Goal: Navigation & Orientation: Find specific page/section

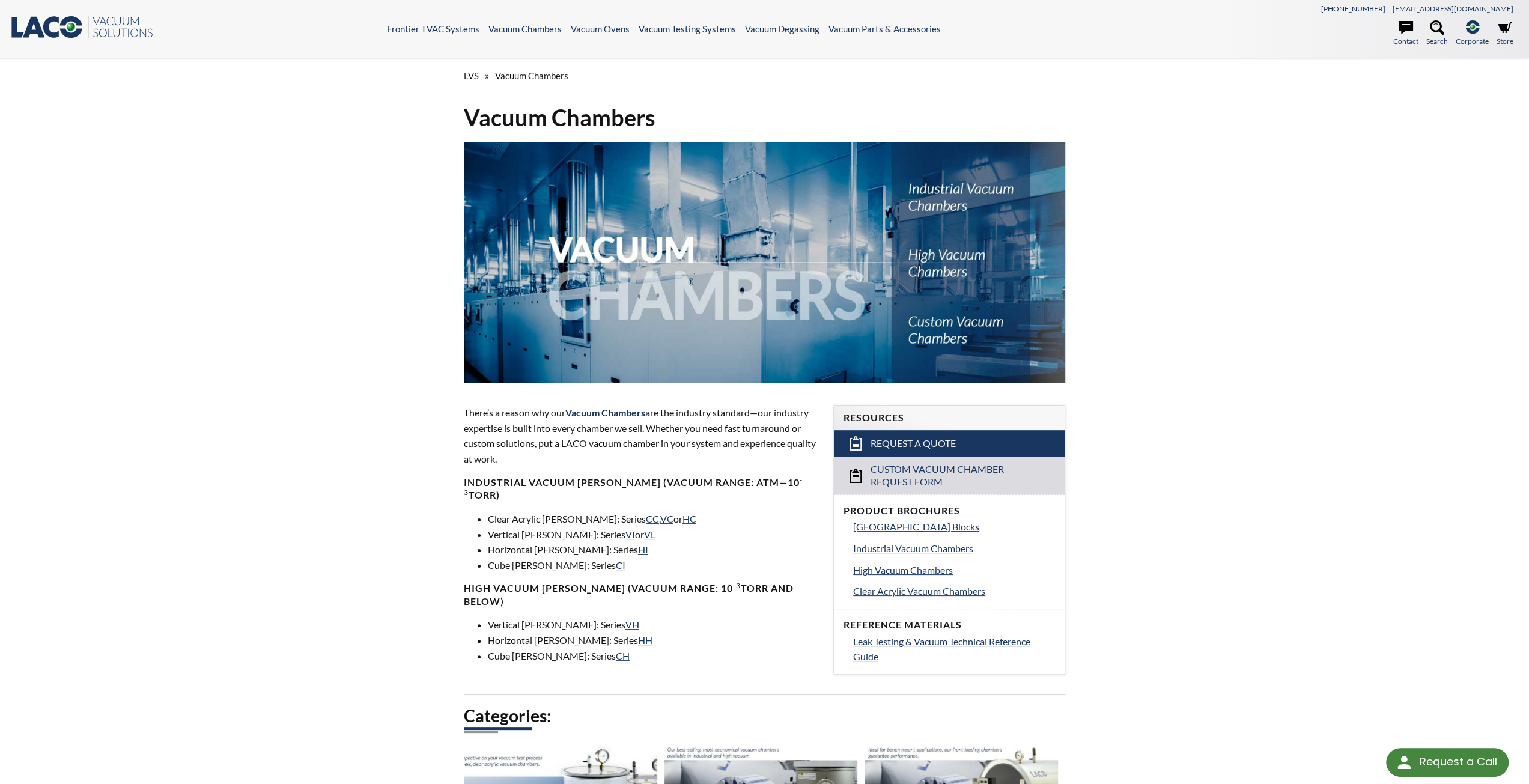
click at [52, 20] on icon at bounding box center [51, 27] width 16 height 22
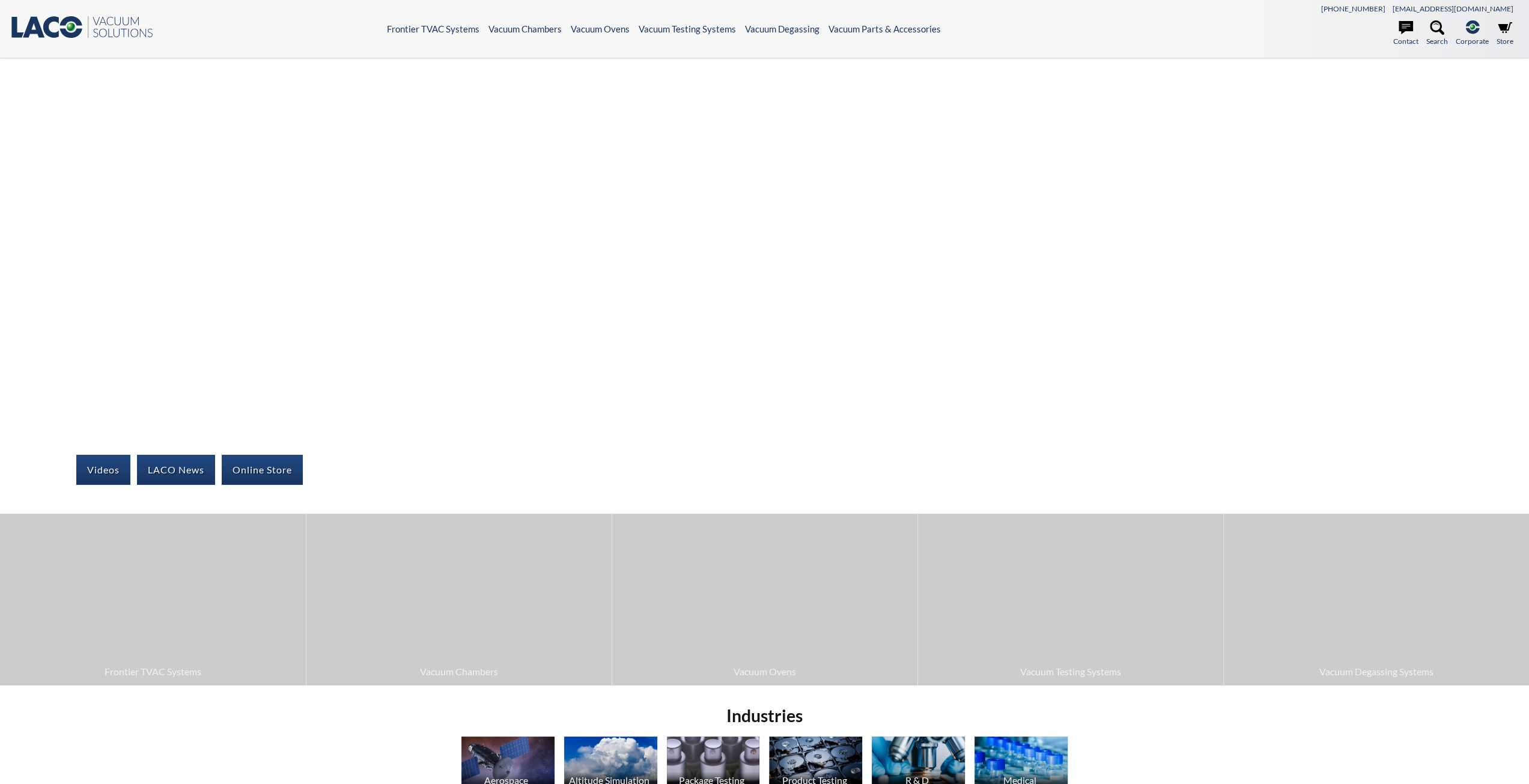
select select "Language Translate Widget"
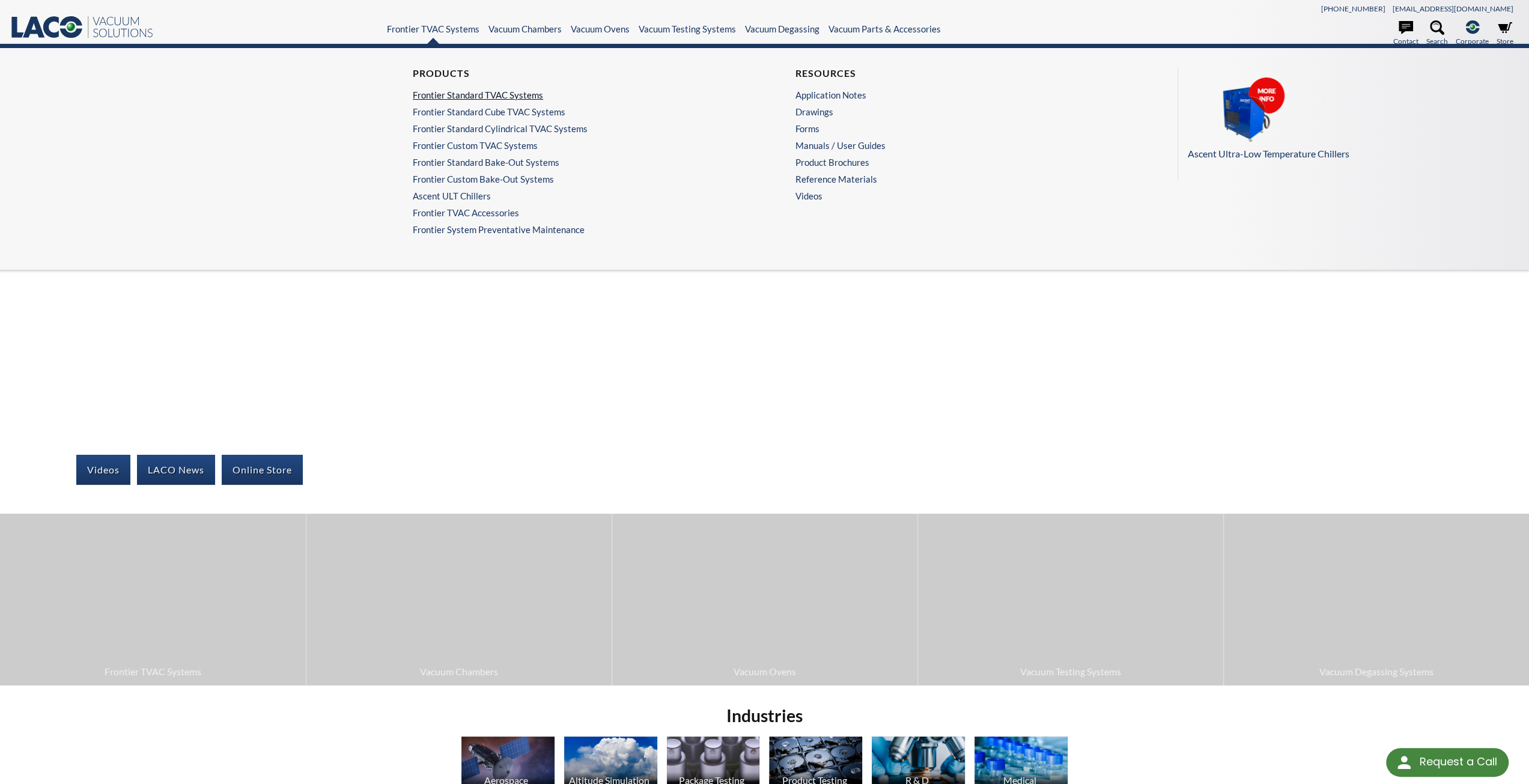
click at [460, 94] on link "Frontier Standard TVAC Systems" at bounding box center [570, 95] width 314 height 11
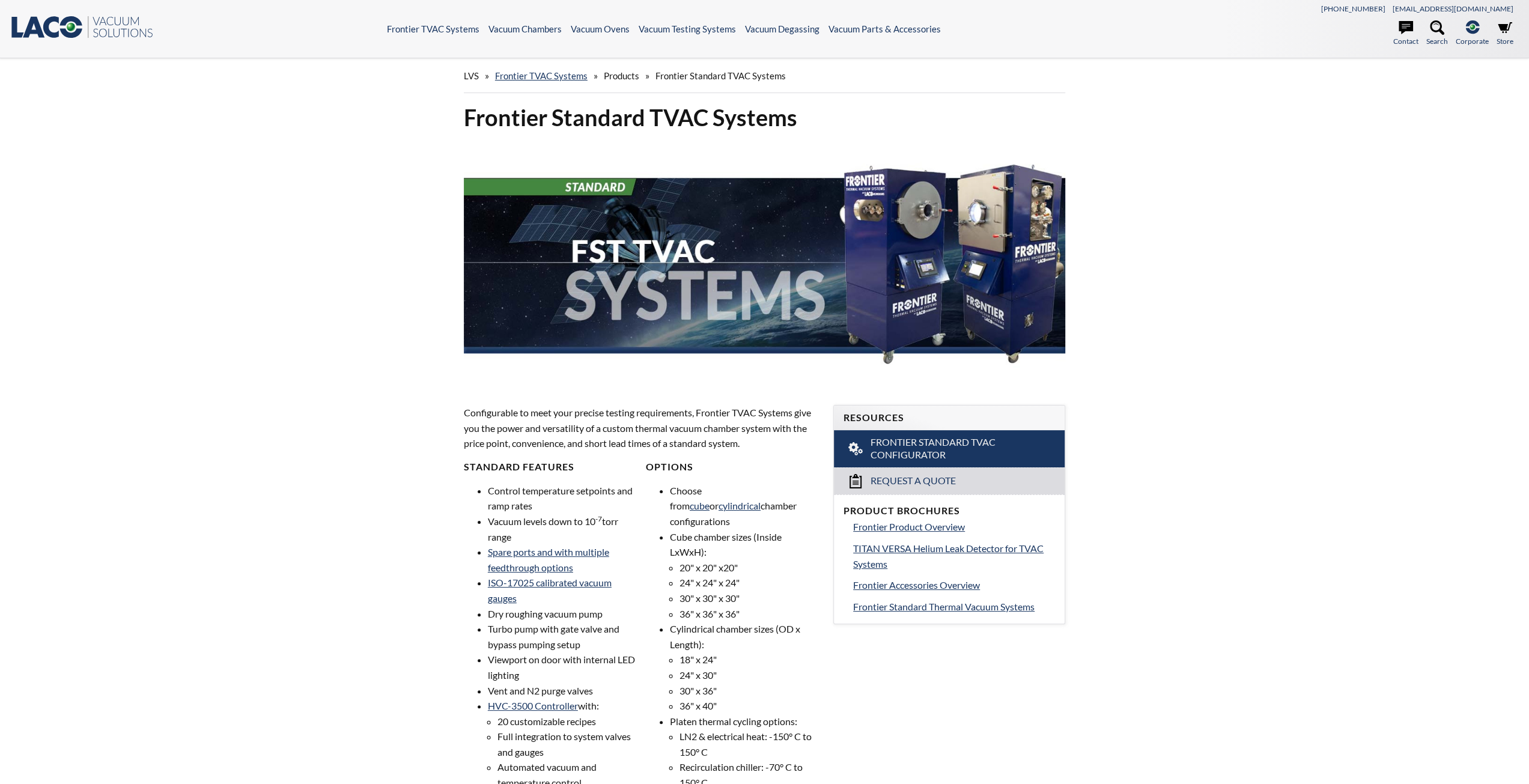
select select "Language Translate Widget"
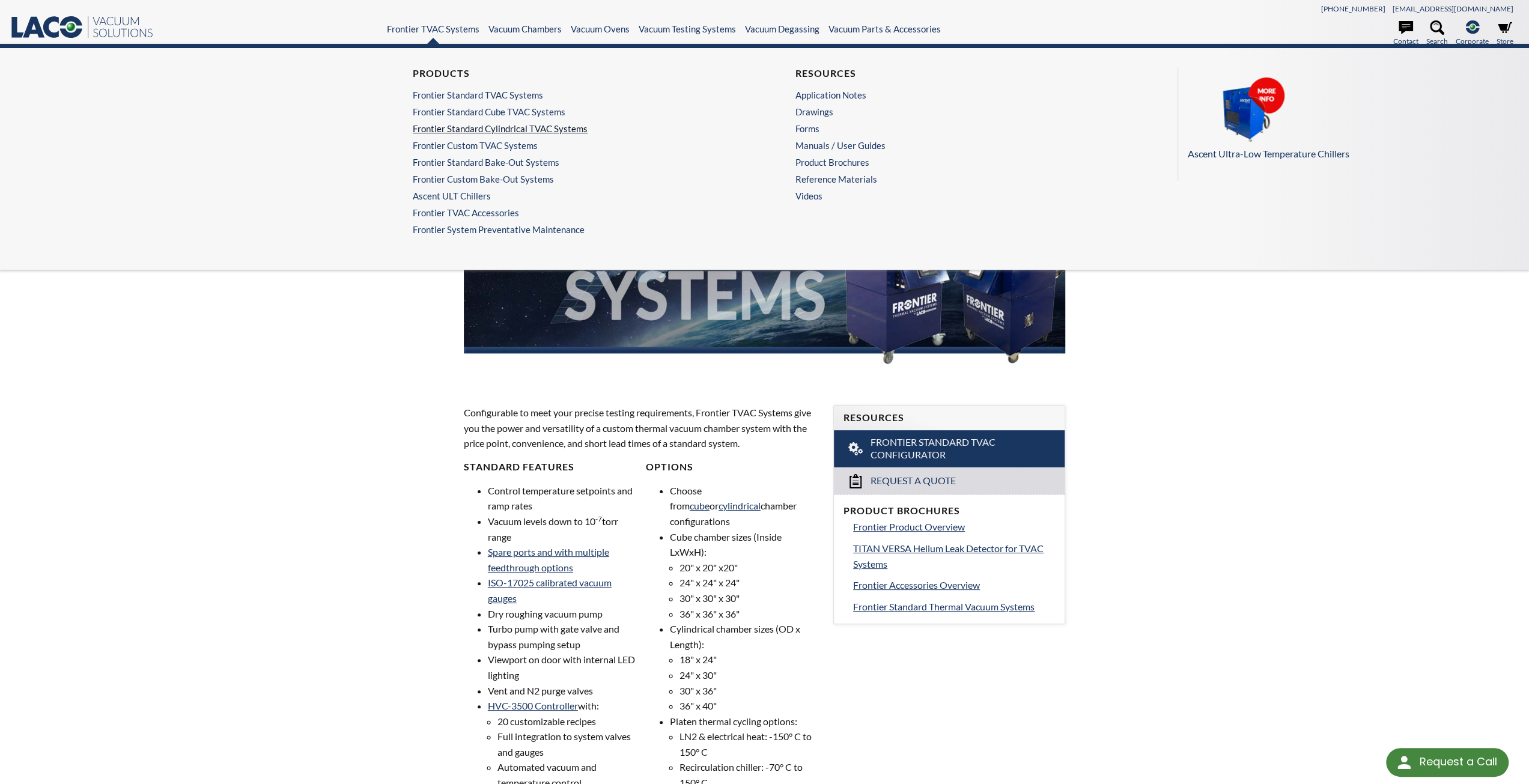
click at [458, 127] on link "Frontier Standard Cylindrical TVAC Systems" at bounding box center [570, 128] width 314 height 11
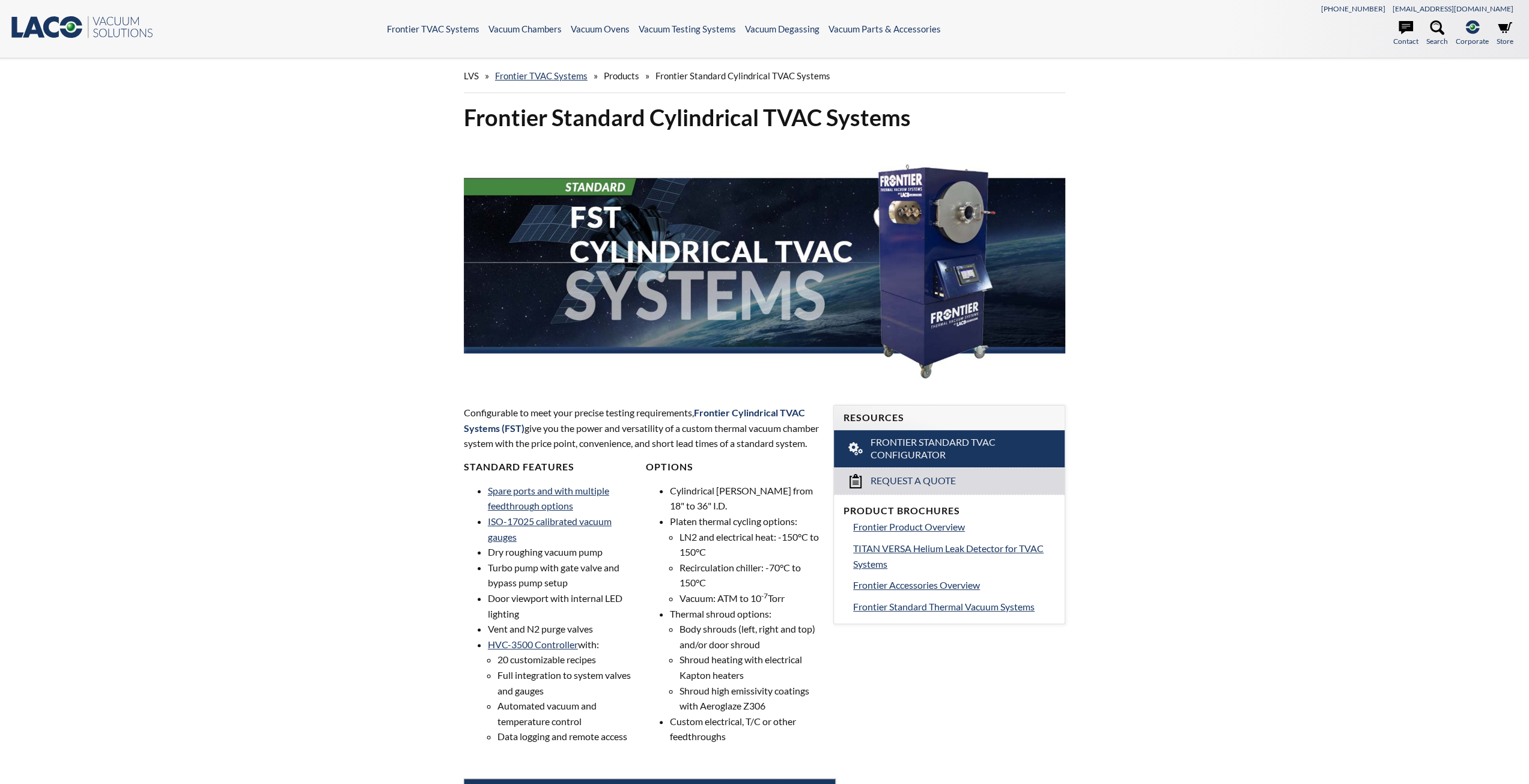
select select "Language Translate Widget"
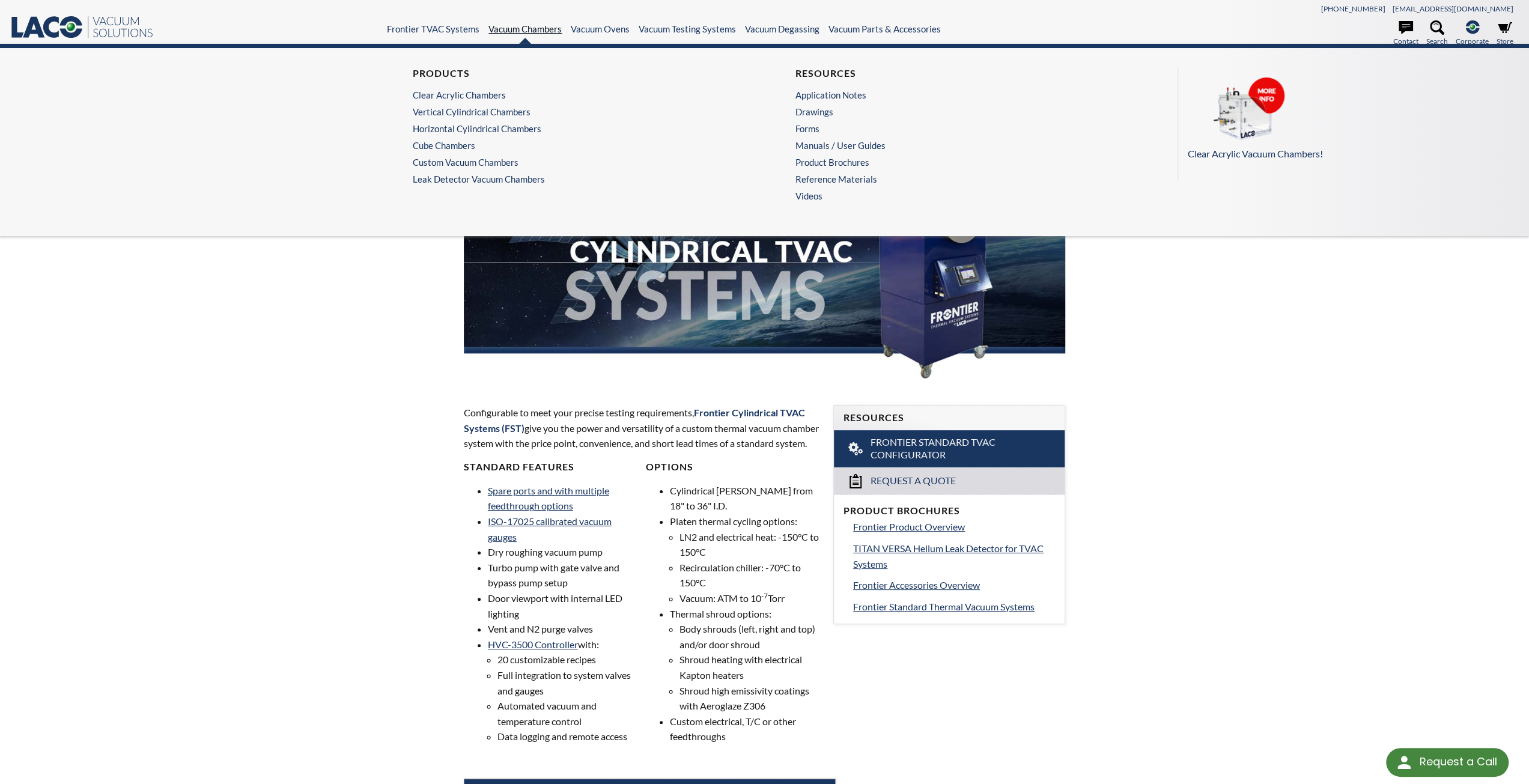
click at [525, 29] on link "Vacuum Chambers" at bounding box center [524, 29] width 73 height 11
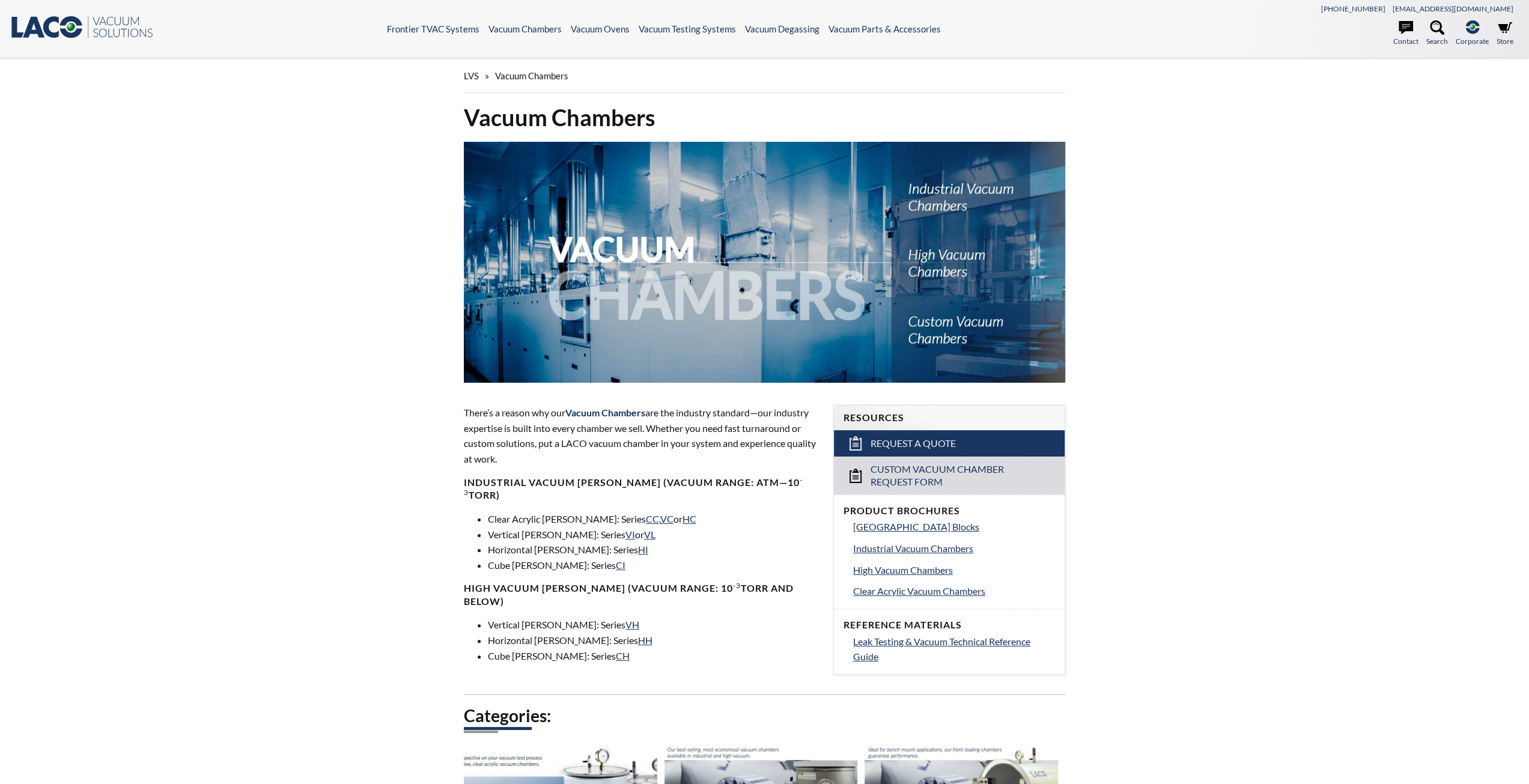
select select "Language Translate Widget"
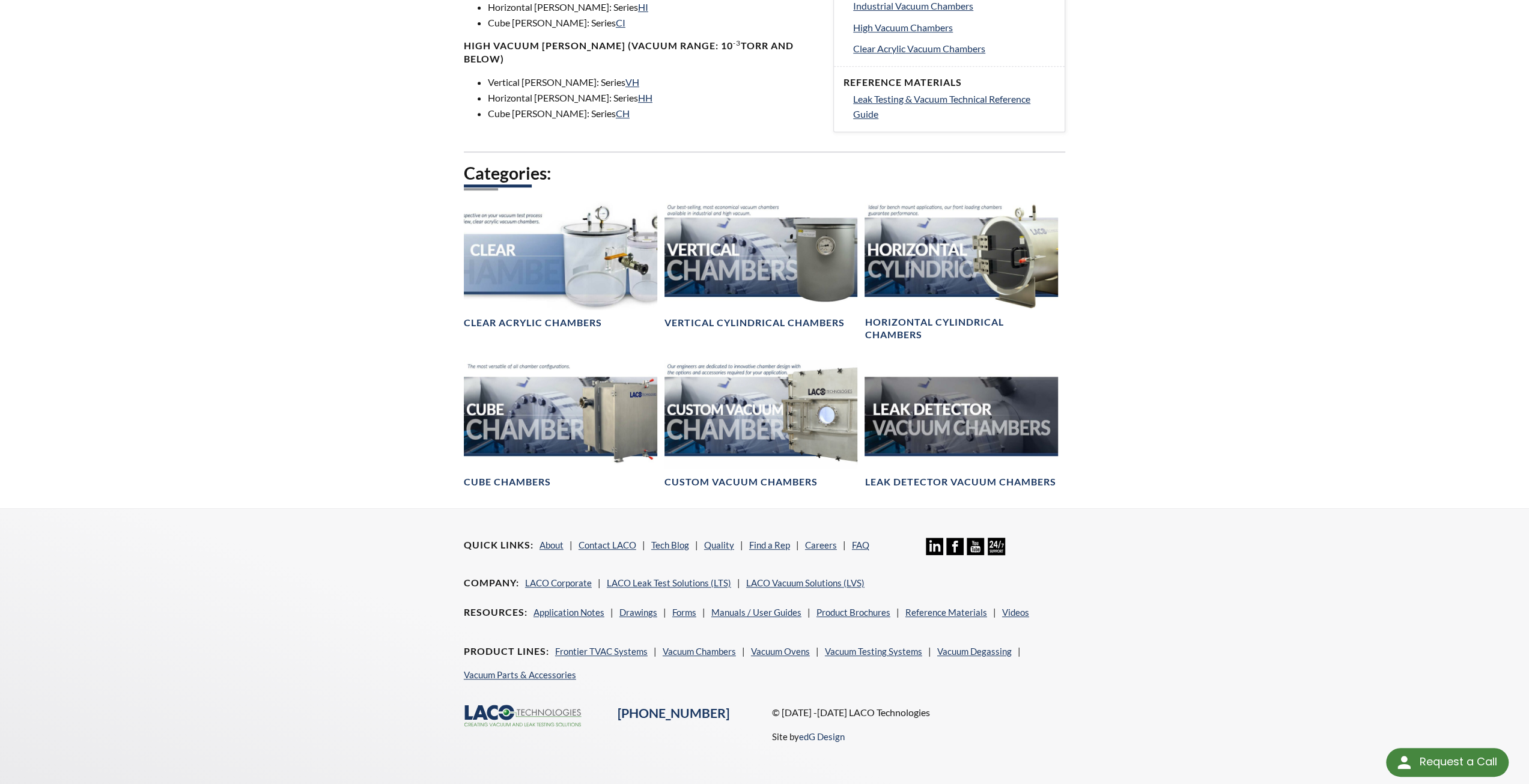
scroll to position [562, 0]
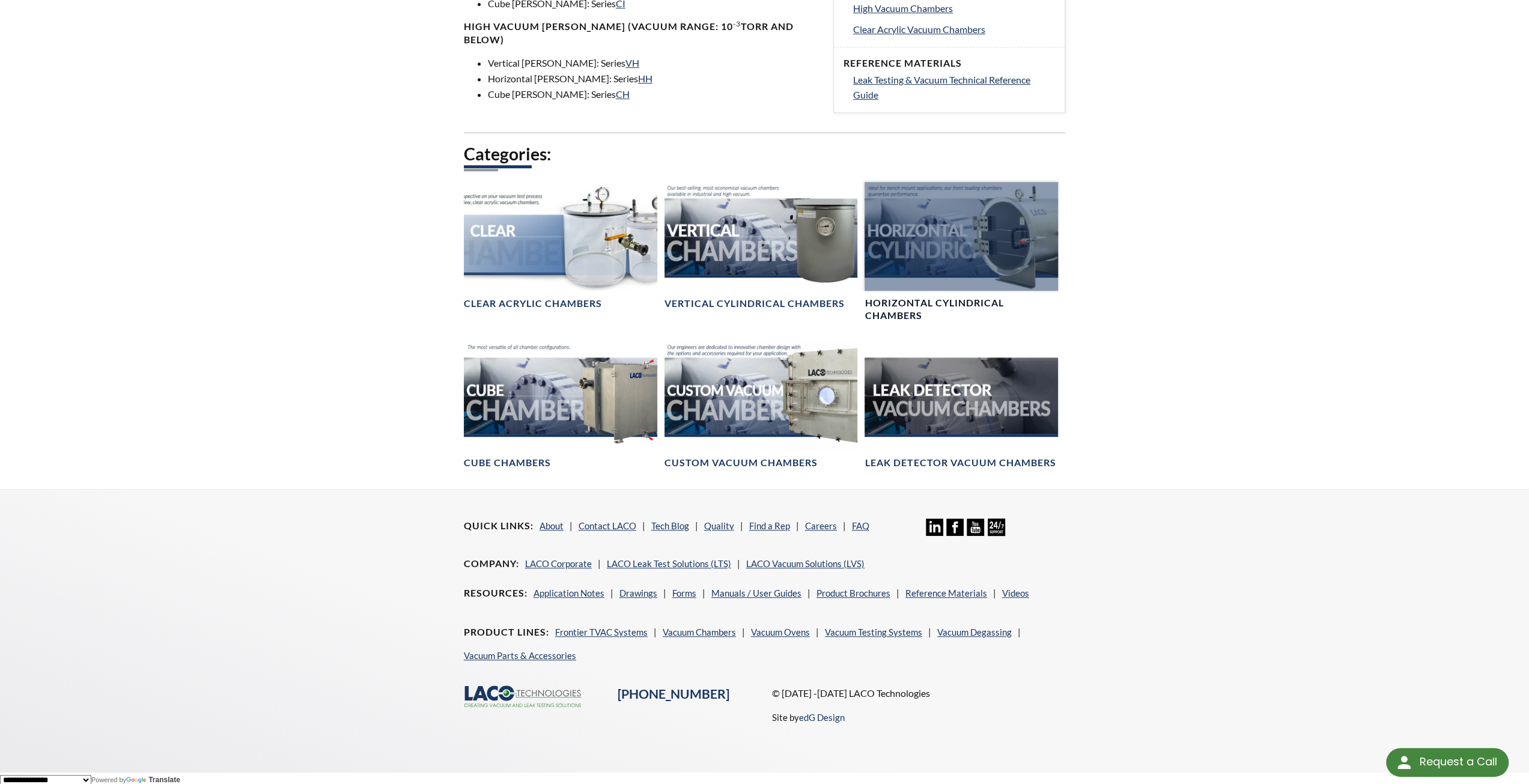
click at [937, 282] on div at bounding box center [961, 236] width 193 height 109
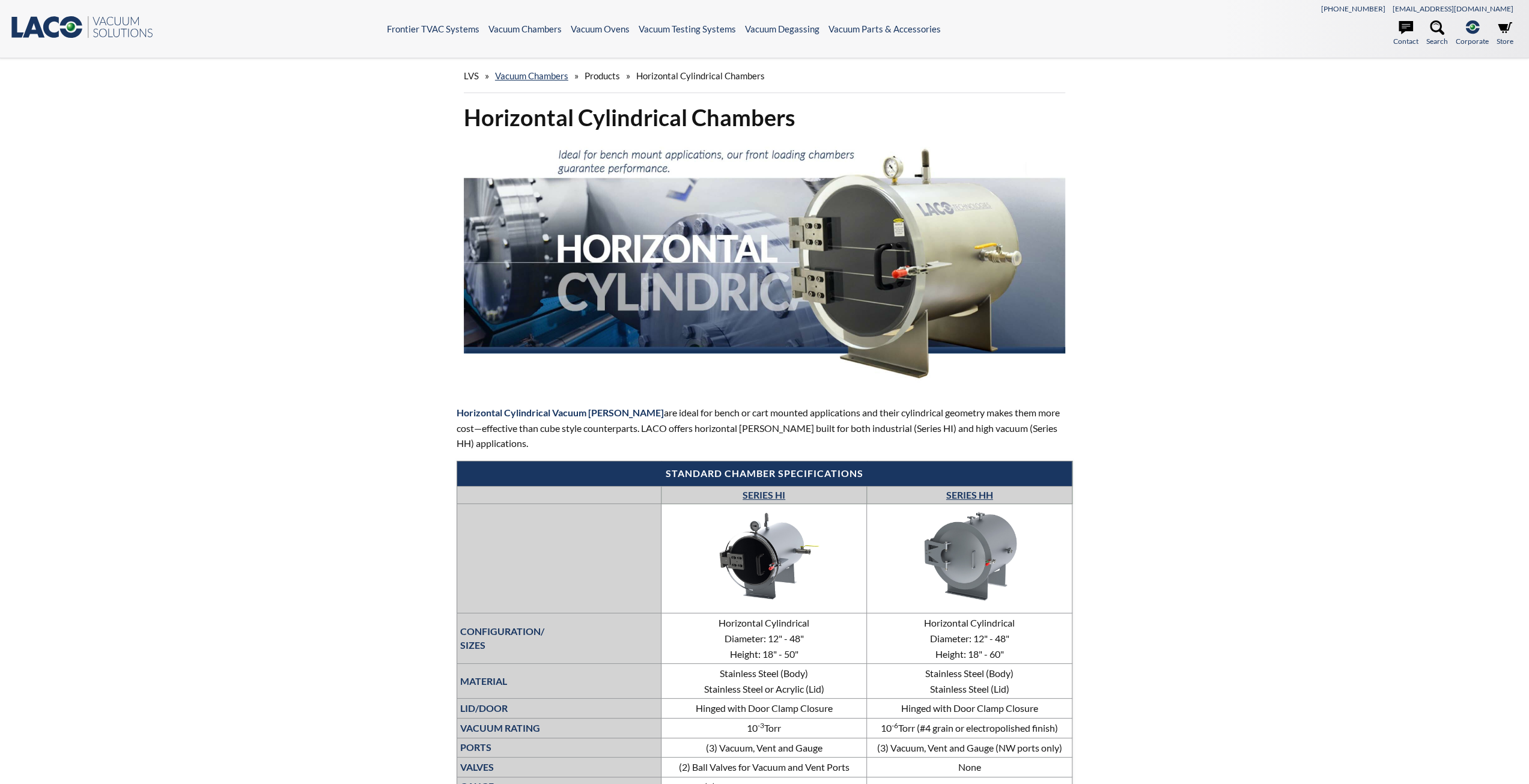
select select "Language Translate Widget"
